Goal: Transaction & Acquisition: Obtain resource

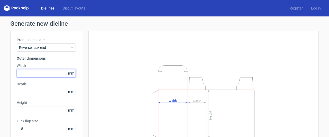
click at [52, 74] on input "text" at bounding box center [46, 73] width 59 height 8
type input "39"
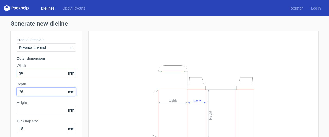
type input "26"
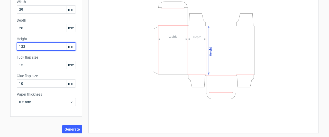
scroll to position [64, 0]
type input "133"
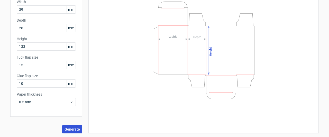
click at [75, 127] on span "Generate" at bounding box center [71, 129] width 15 height 4
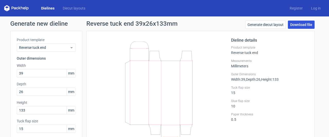
click at [294, 25] on link "Download file" at bounding box center [301, 25] width 27 height 8
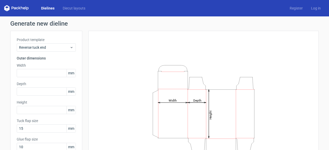
click at [47, 8] on link "Dielines" at bounding box center [48, 8] width 22 height 5
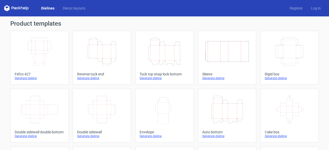
scroll to position [26, 0]
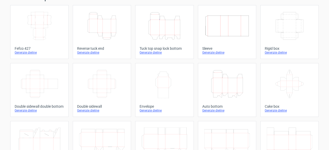
click at [214, 112] on div "Generate dieline" at bounding box center [227, 111] width 50 height 4
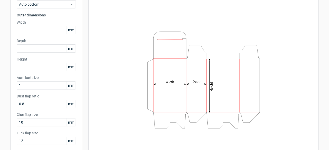
scroll to position [17, 0]
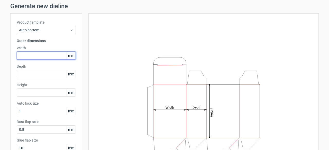
click at [40, 54] on input "text" at bounding box center [46, 56] width 59 height 8
type input "39"
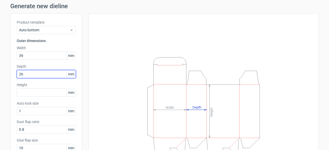
type input "26"
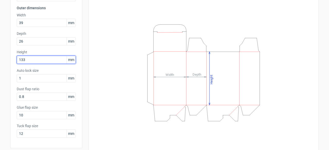
scroll to position [69, 0]
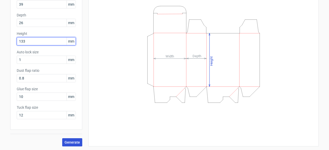
type input "133"
click at [67, 143] on span "Generate" at bounding box center [71, 143] width 15 height 4
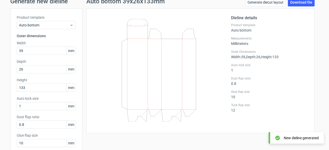
scroll to position [17, 0]
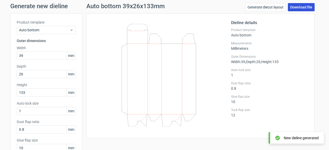
click at [297, 6] on link "Download file" at bounding box center [301, 7] width 27 height 8
